Goal: Transaction & Acquisition: Download file/media

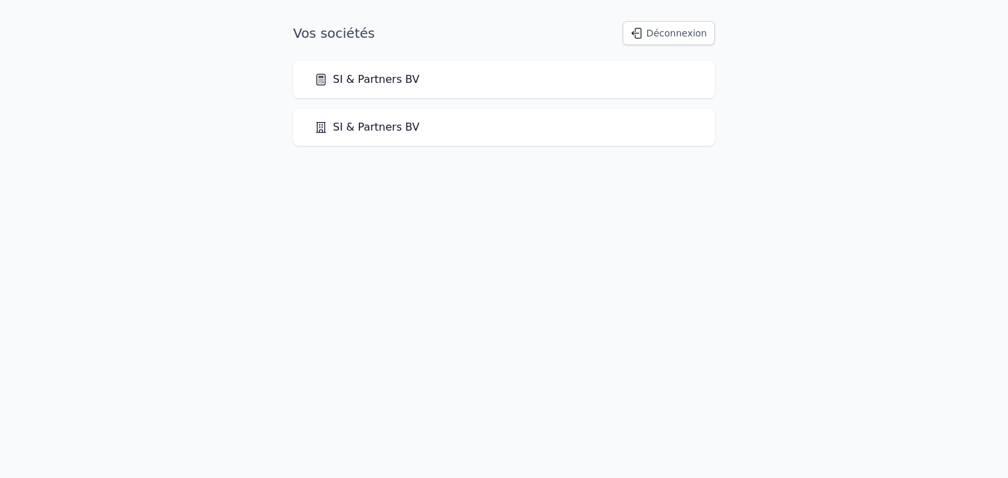
click at [344, 79] on link "SI & Partners BV" at bounding box center [366, 80] width 105 height 16
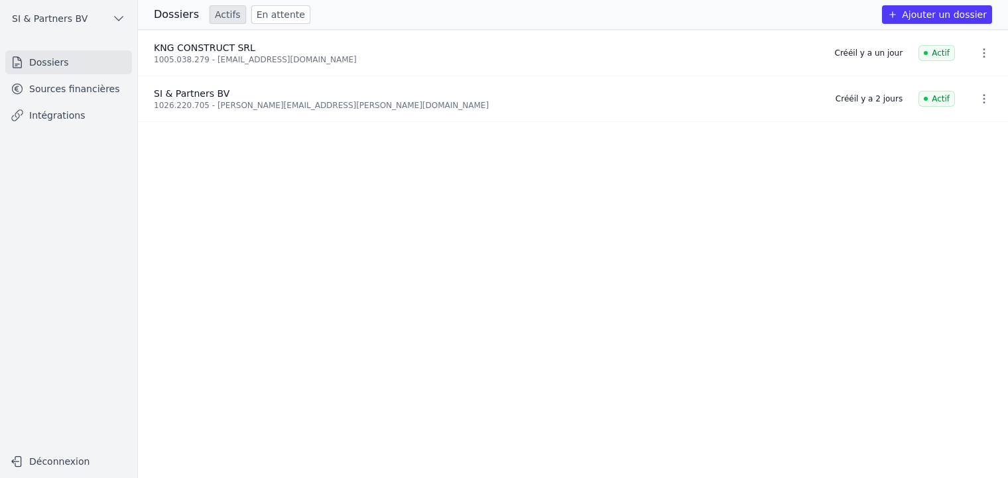
click at [214, 52] on span "KNG CONSTRUCT SRL" at bounding box center [204, 47] width 101 height 11
click at [36, 84] on link "Sources financières" at bounding box center [68, 89] width 127 height 24
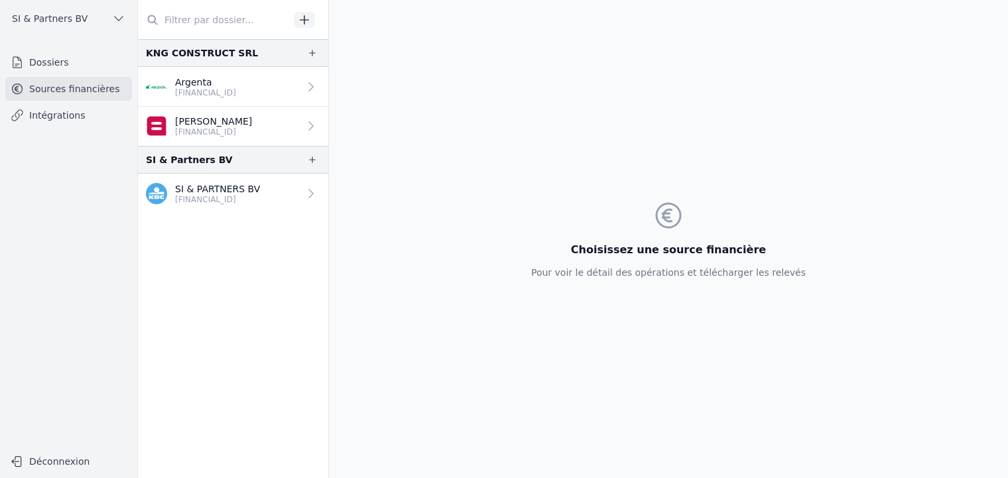
click at [262, 90] on link "Argenta [FINANCIAL_ID]" at bounding box center [233, 87] width 190 height 40
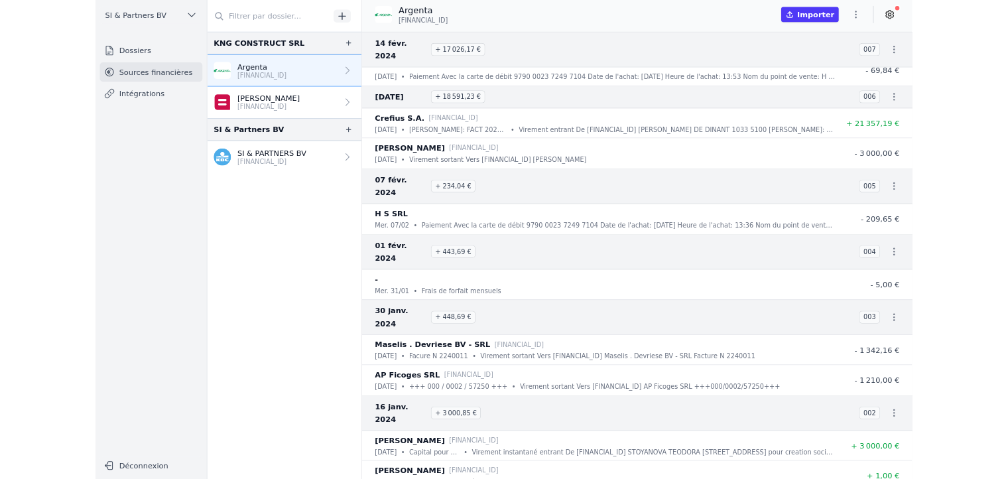
scroll to position [32609, 0]
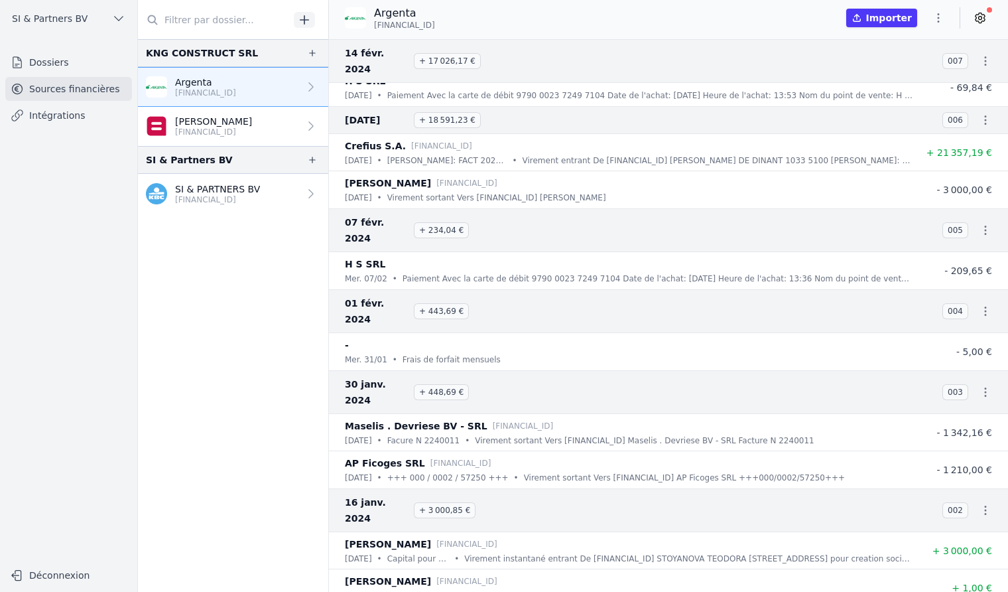
click at [890, 13] on button "Importer" at bounding box center [881, 18] width 71 height 19
click at [935, 12] on icon "button" at bounding box center [938, 17] width 13 height 13
click at [918, 65] on button "Exporter" at bounding box center [907, 70] width 96 height 25
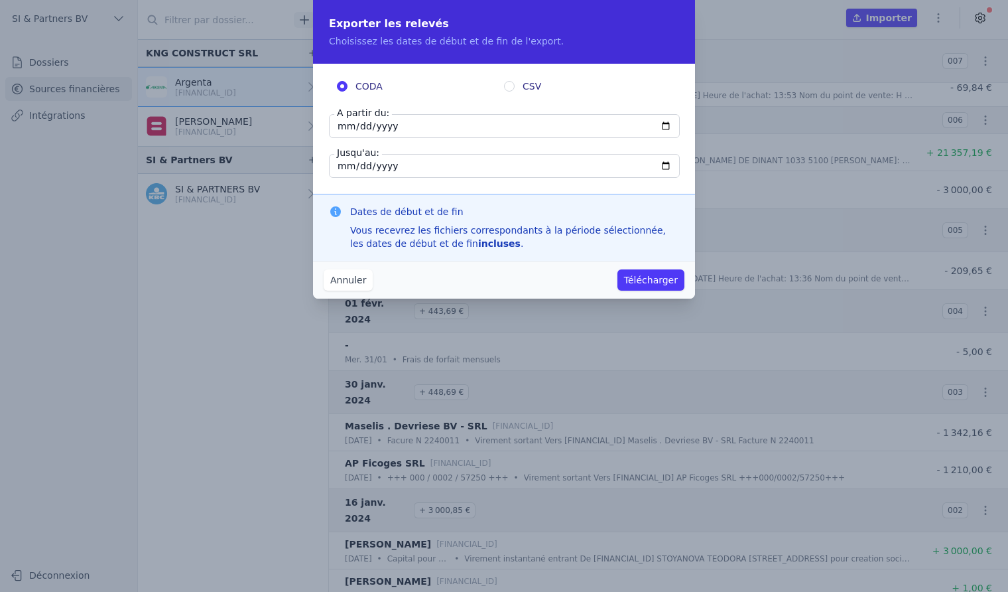
click at [333, 125] on input "[DATE]" at bounding box center [504, 126] width 351 height 24
type input "[DATE]"
click at [409, 80] on label "CODA" at bounding box center [420, 86] width 167 height 13
click at [348, 81] on input "CODA" at bounding box center [342, 86] width 11 height 11
click at [652, 269] on button "Télécharger" at bounding box center [651, 279] width 67 height 21
